Goal: Use online tool/utility: Use online tool/utility

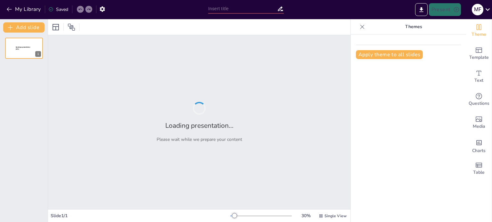
type input "Incubación Eficiente: Cómo Hacerlo Fácil y Rentable"
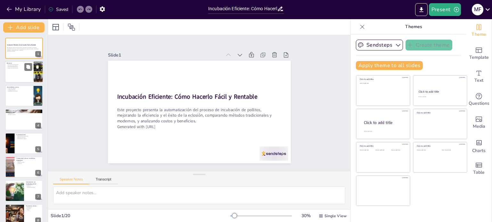
click at [17, 79] on div at bounding box center [24, 72] width 38 height 22
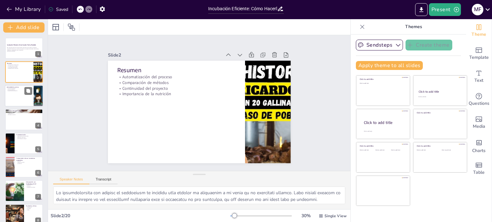
click at [16, 103] on div at bounding box center [24, 96] width 38 height 22
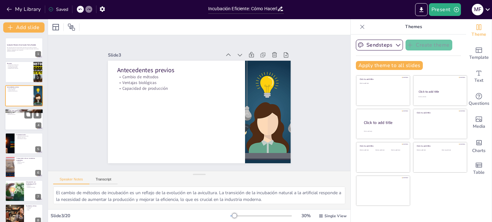
click at [18, 118] on div at bounding box center [24, 120] width 38 height 22
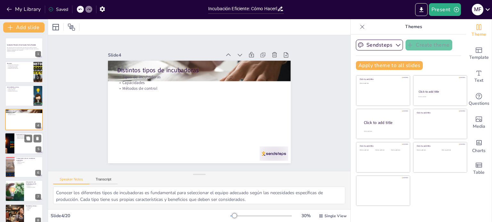
click at [19, 140] on div at bounding box center [24, 144] width 38 height 22
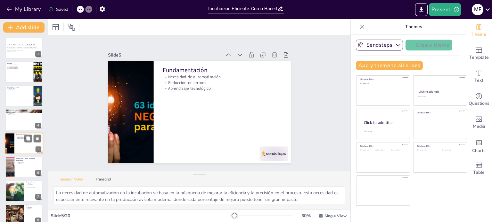
scroll to position [16, 0]
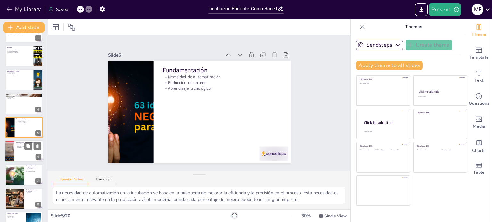
click at [23, 156] on div at bounding box center [24, 152] width 38 height 22
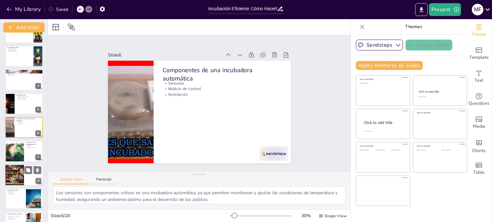
click at [27, 176] on div at bounding box center [24, 176] width 38 height 22
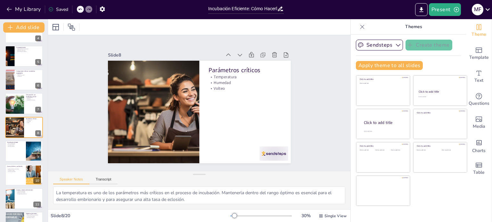
drag, startPoint x: 27, startPoint y: 192, endPoint x: 26, endPoint y: 196, distance: 3.7
click at [27, 192] on icon at bounding box center [28, 194] width 4 height 4
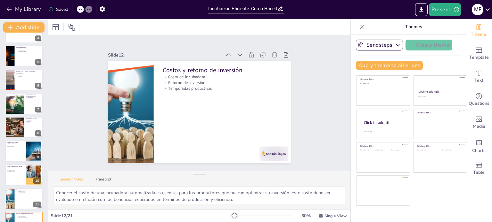
scroll to position [183, 0]
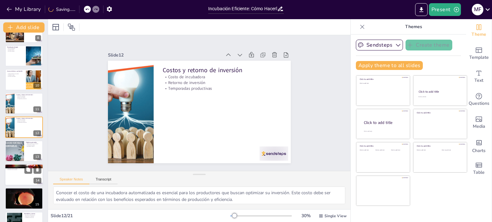
click at [22, 179] on div at bounding box center [24, 175] width 38 height 22
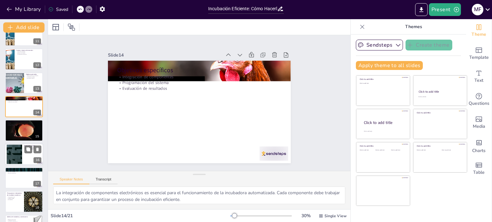
scroll to position [262, 0]
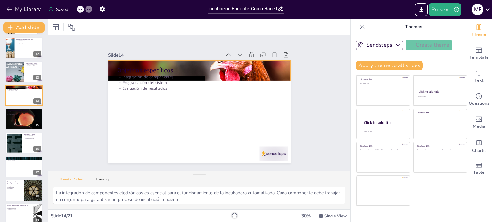
click at [246, 71] on div at bounding box center [169, 90] width 153 height 202
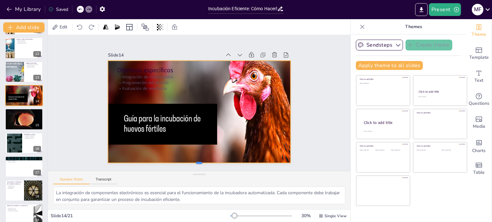
drag, startPoint x: 194, startPoint y: 79, endPoint x: 189, endPoint y: 161, distance: 82.1
click at [189, 53] on div at bounding box center [206, 41] width 182 height 24
click at [20, 124] on div at bounding box center [24, 119] width 38 height 29
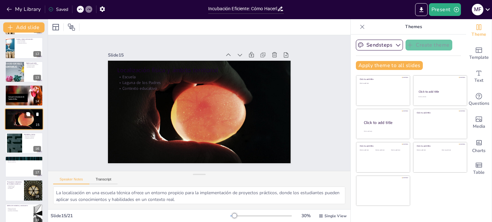
scroll to position [254, 0]
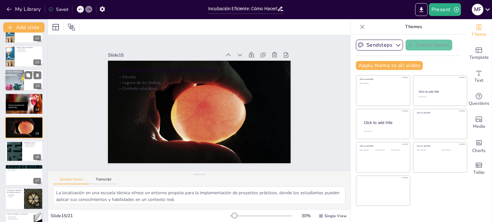
click at [18, 83] on div at bounding box center [14, 80] width 39 height 22
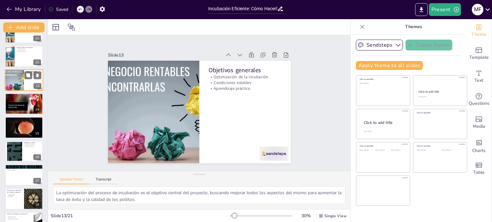
scroll to position [206, 0]
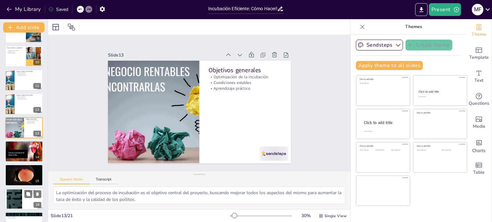
click at [18, 196] on div at bounding box center [14, 200] width 35 height 20
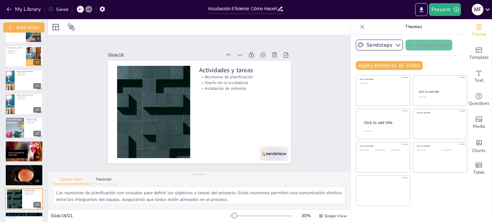
scroll to position [278, 0]
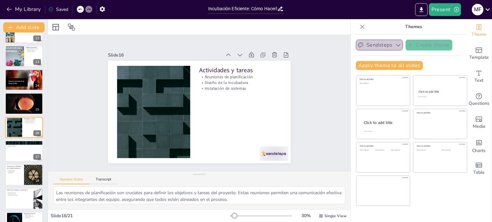
click at [395, 44] on icon "button" at bounding box center [398, 45] width 6 height 6
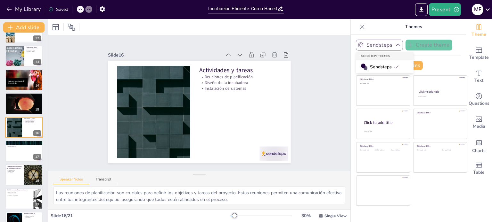
click at [395, 44] on icon "button" at bounding box center [398, 45] width 6 height 6
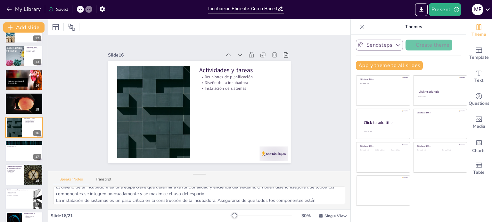
scroll to position [28, 0]
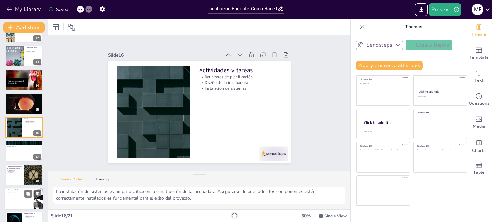
click at [20, 201] on div at bounding box center [24, 199] width 38 height 22
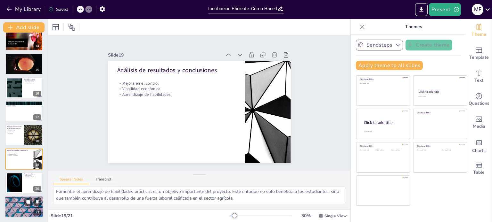
click at [20, 208] on div at bounding box center [24, 207] width 38 height 22
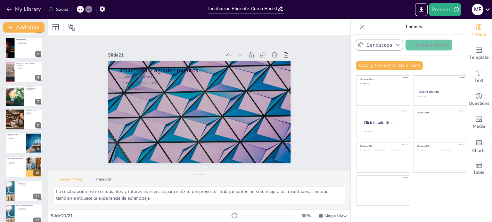
scroll to position [93, 0]
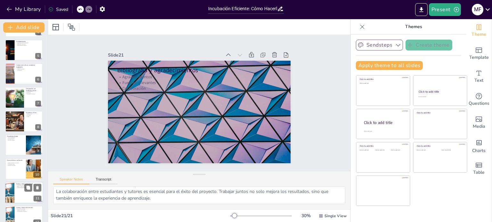
click at [27, 198] on div at bounding box center [24, 193] width 38 height 22
type textarea "Conocer el costo de una incubadora automatizada es esencial para los productore…"
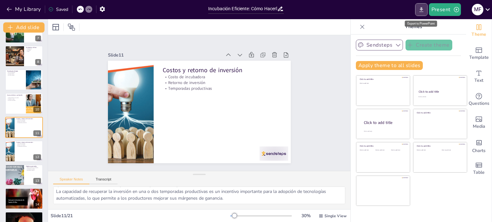
click at [424, 9] on icon "Export to PowerPoint" at bounding box center [421, 9] width 7 height 7
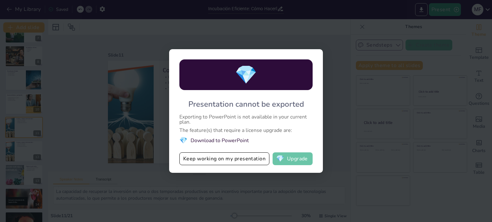
click at [288, 162] on button "💎 Upgrade" at bounding box center [292, 159] width 40 height 13
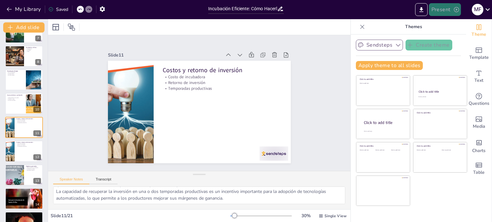
click at [438, 8] on button "Present" at bounding box center [445, 9] width 32 height 13
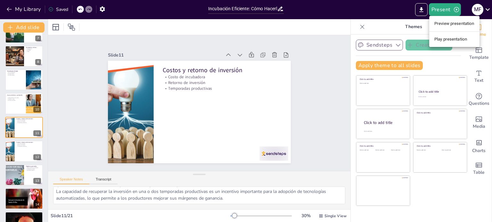
click at [444, 38] on li "Play presentation" at bounding box center [454, 39] width 50 height 10
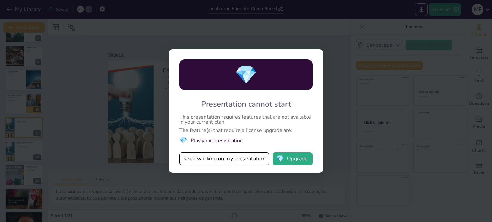
click at [344, 39] on div "💎 Presentation cannot start This presentation requires features that are not av…" at bounding box center [246, 111] width 492 height 222
